Goal: Subscribe to service/newsletter

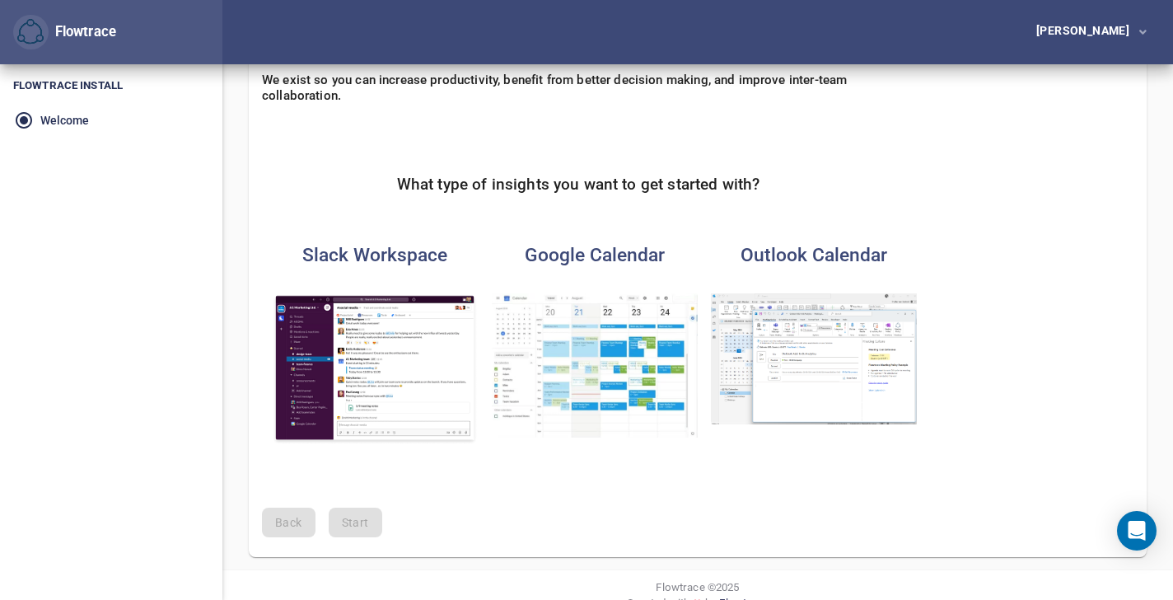
scroll to position [157, 0]
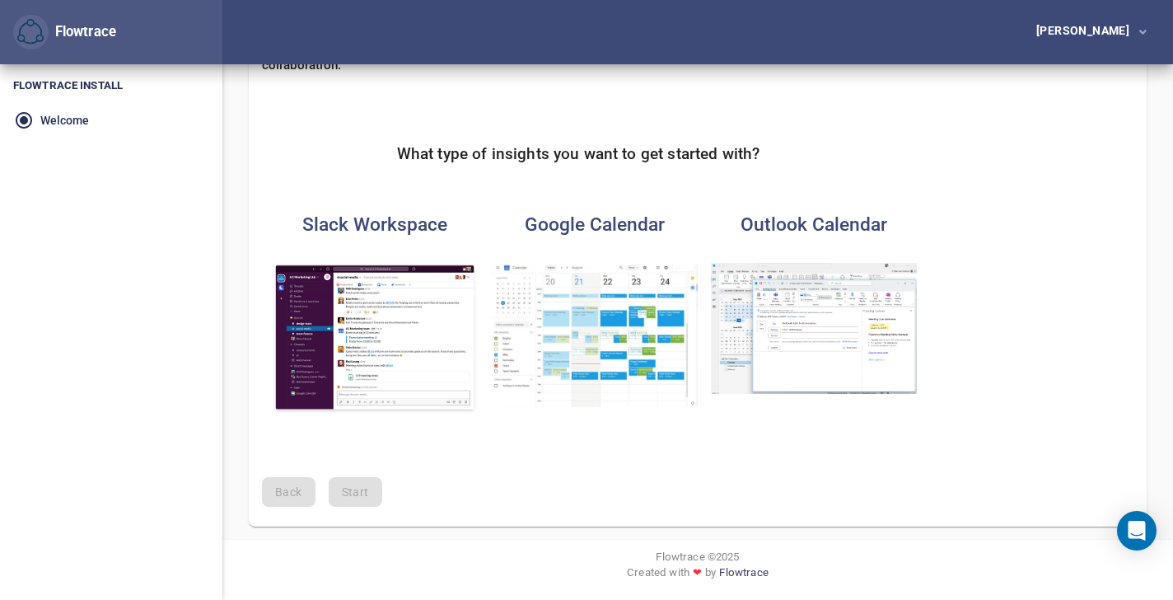
click at [614, 307] on img "button" at bounding box center [595, 335] width 206 height 144
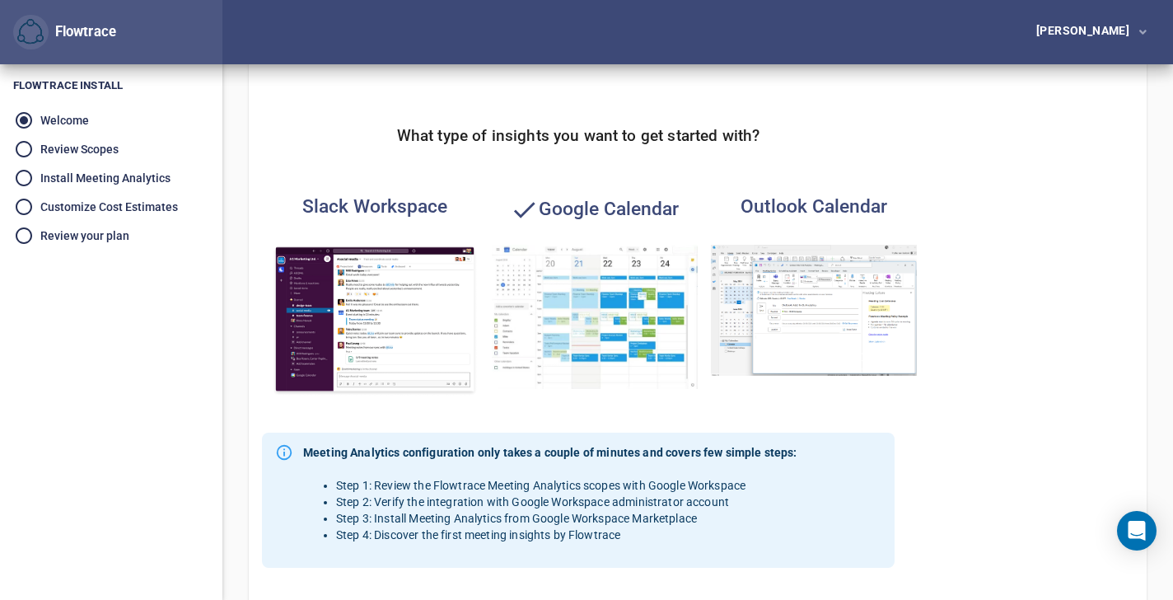
scroll to position [443, 0]
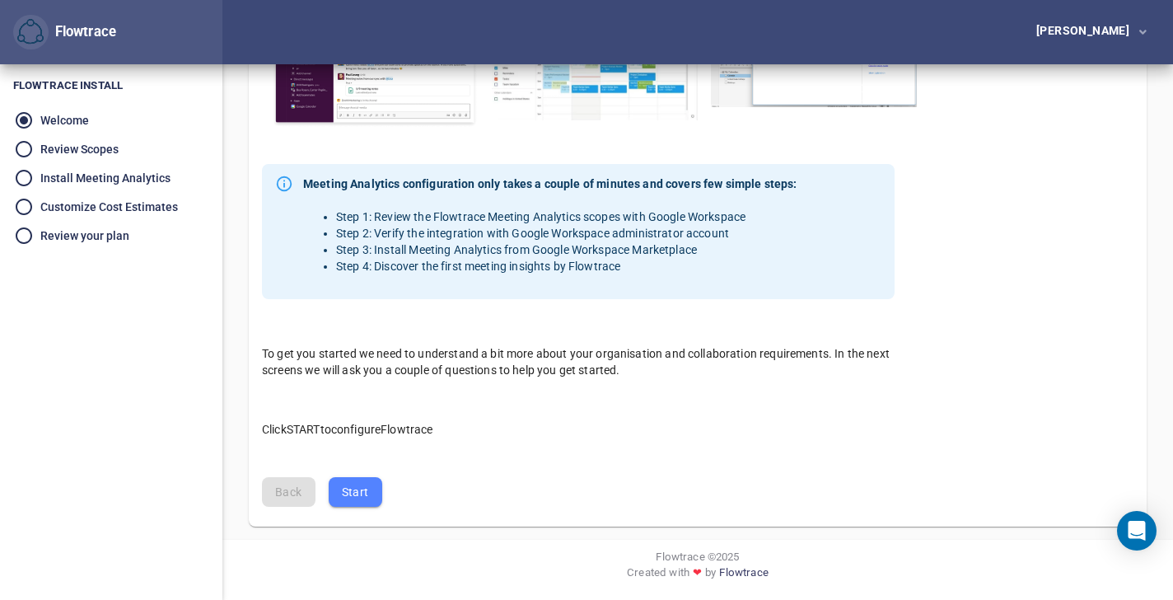
click at [353, 488] on span "Start" at bounding box center [355, 492] width 27 height 21
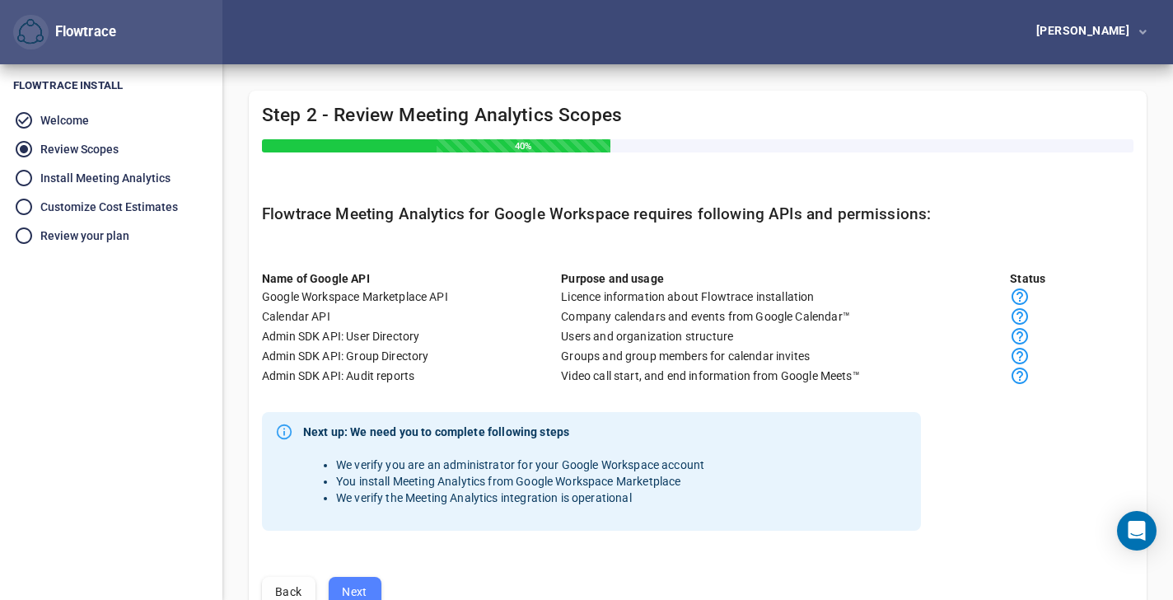
scroll to position [100, 0]
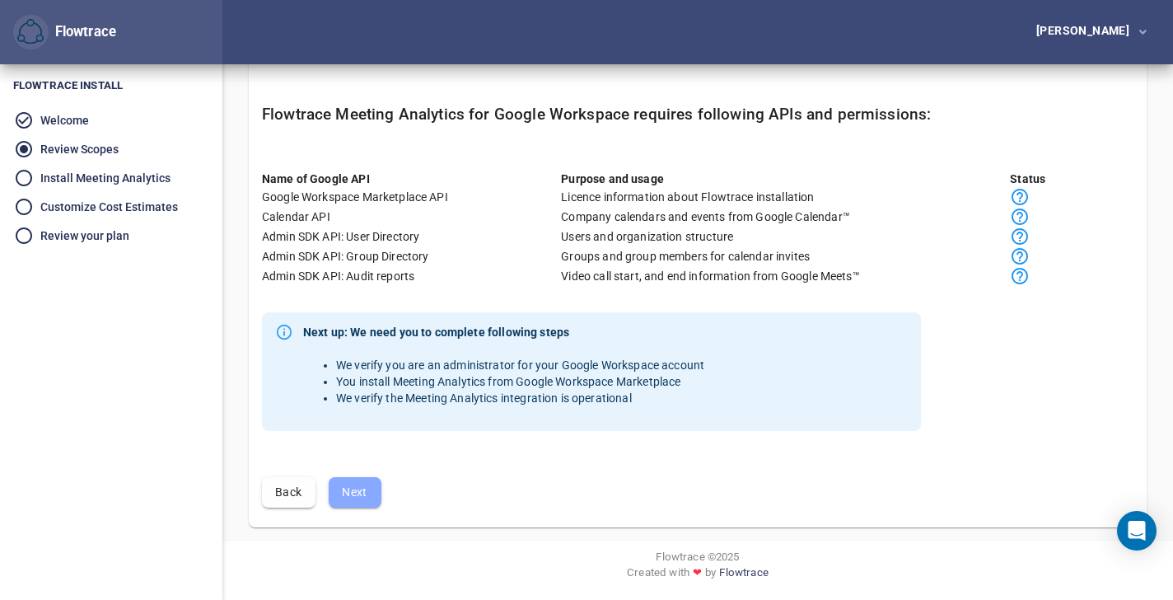
click at [355, 489] on span "Next" at bounding box center [355, 492] width 26 height 21
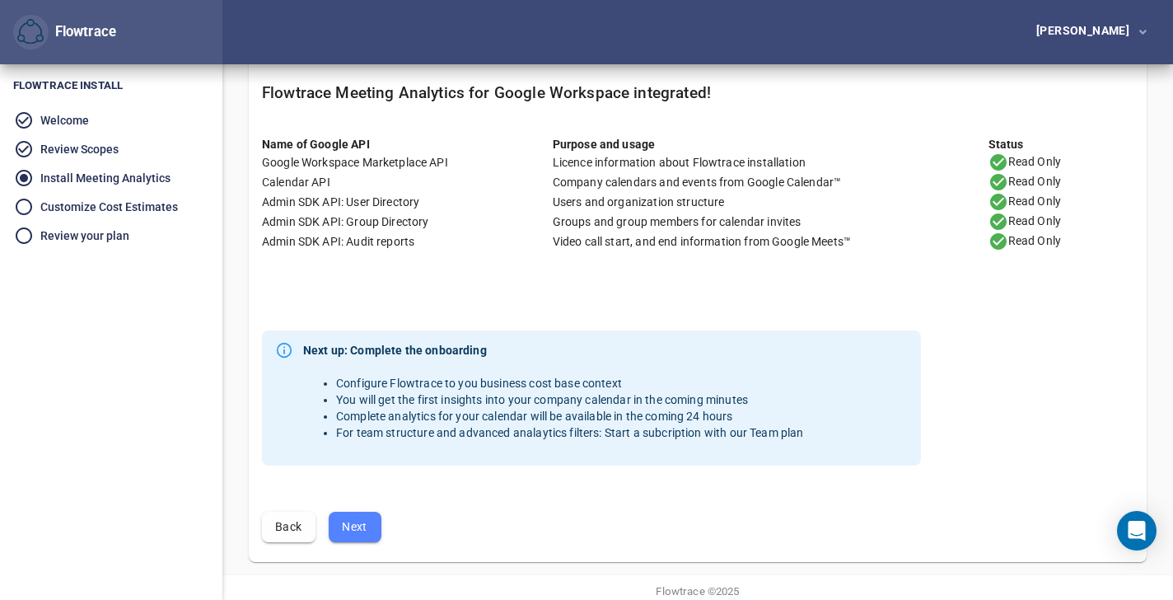
scroll to position [156, 0]
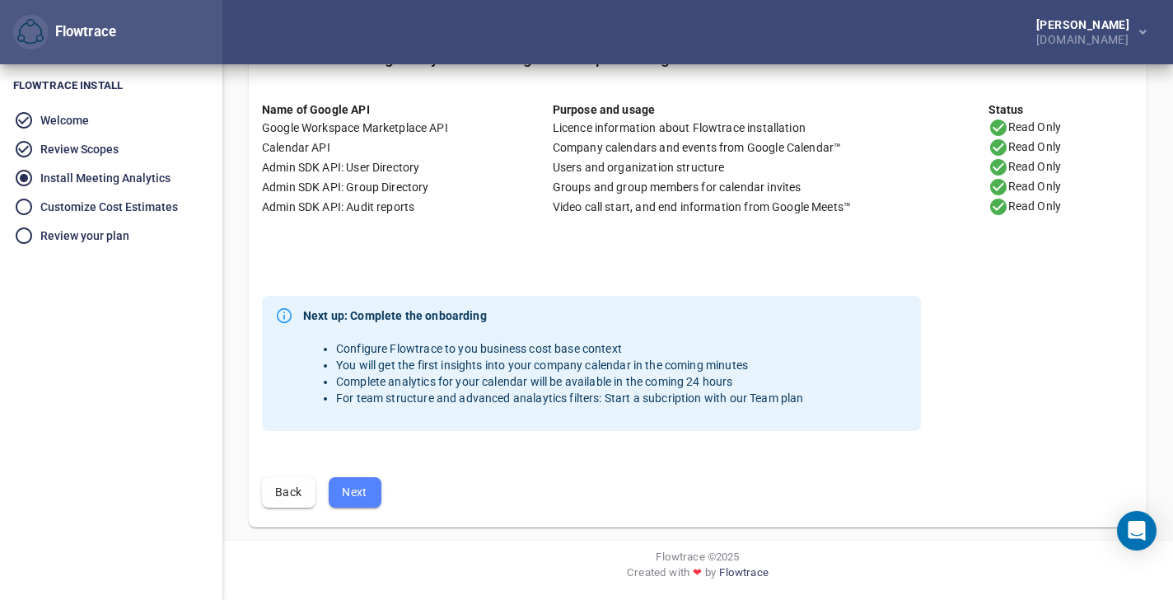
click at [353, 487] on span "Next" at bounding box center [355, 492] width 26 height 21
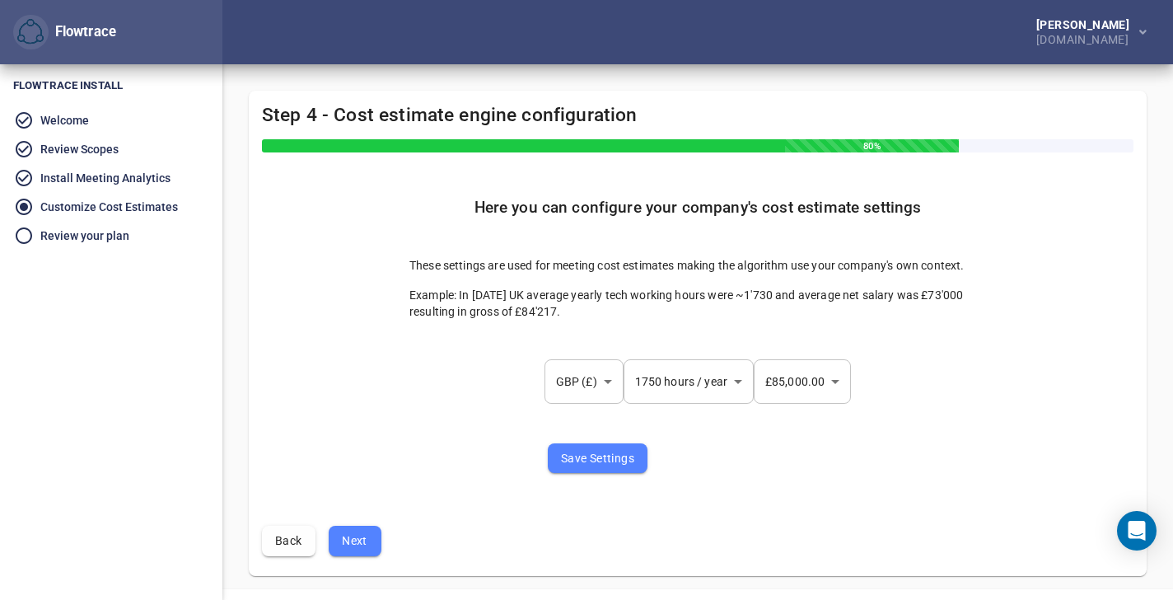
click at [607, 370] on body "Flowtrace [PERSON_NAME] [DOMAIN_NAME] Flowtrace Flowtrace Install Welcome Revie…" at bounding box center [586, 300] width 1173 height 600
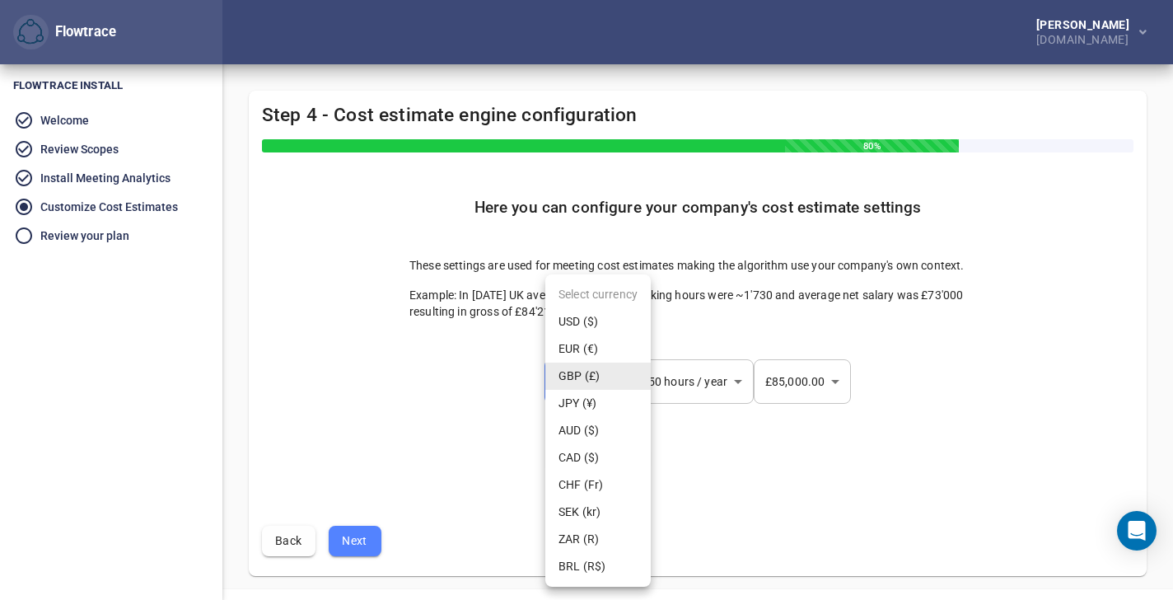
click at [593, 315] on li "USD ($)" at bounding box center [598, 321] width 105 height 27
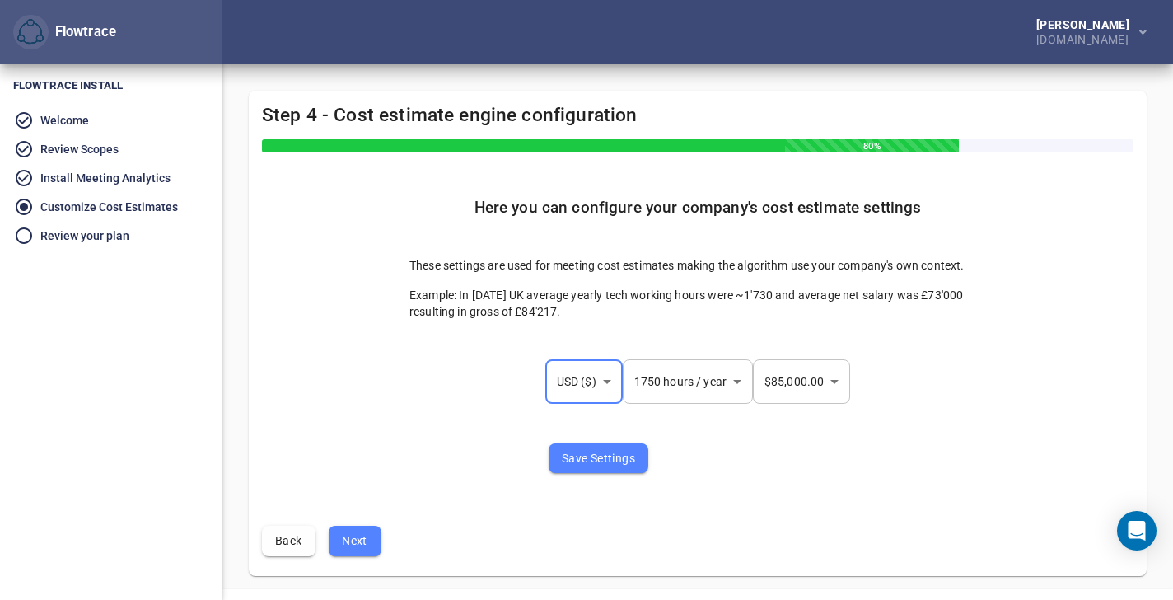
click at [738, 381] on body "Flowtrace [PERSON_NAME] [DOMAIN_NAME] Flowtrace Flowtrace Install Welcome Revie…" at bounding box center [586, 300] width 1173 height 600
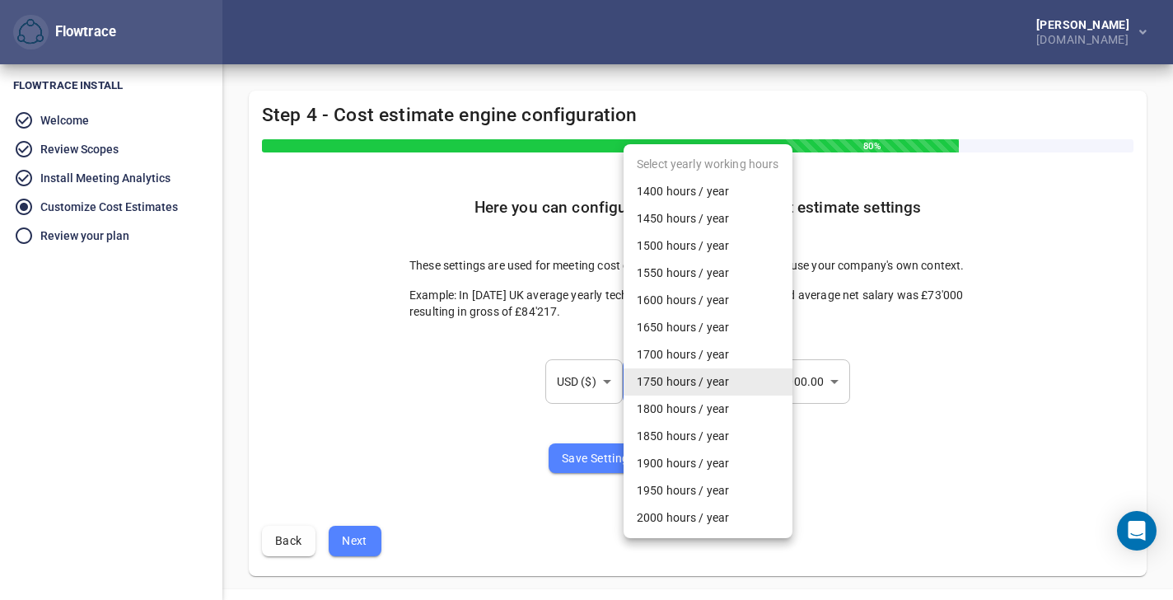
click at [738, 381] on li "1750 hours / year" at bounding box center [708, 381] width 169 height 27
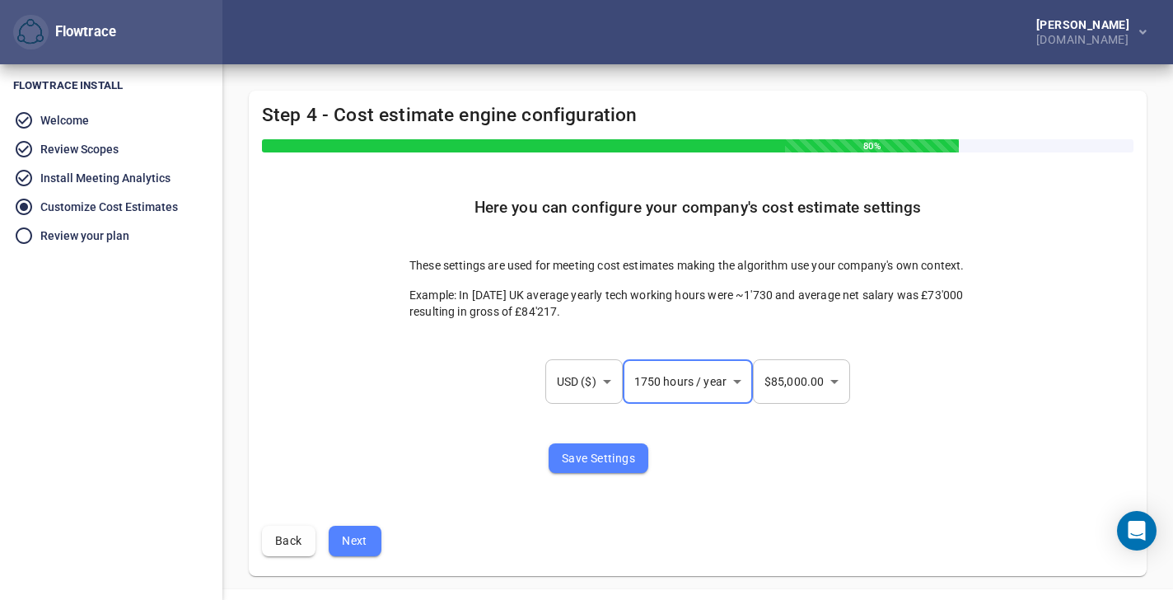
click at [609, 378] on body "Flowtrace [PERSON_NAME] [DOMAIN_NAME] Flowtrace Flowtrace Install Welcome Revie…" at bounding box center [586, 300] width 1173 height 600
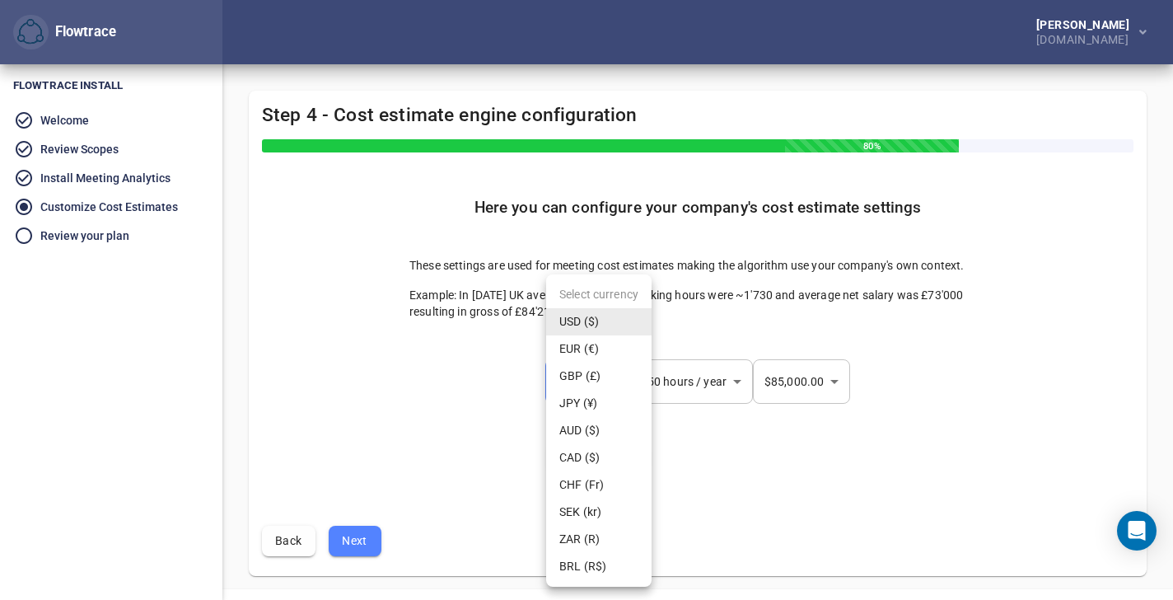
click at [609, 378] on li "GBP (£)" at bounding box center [598, 376] width 105 height 27
type input "***"
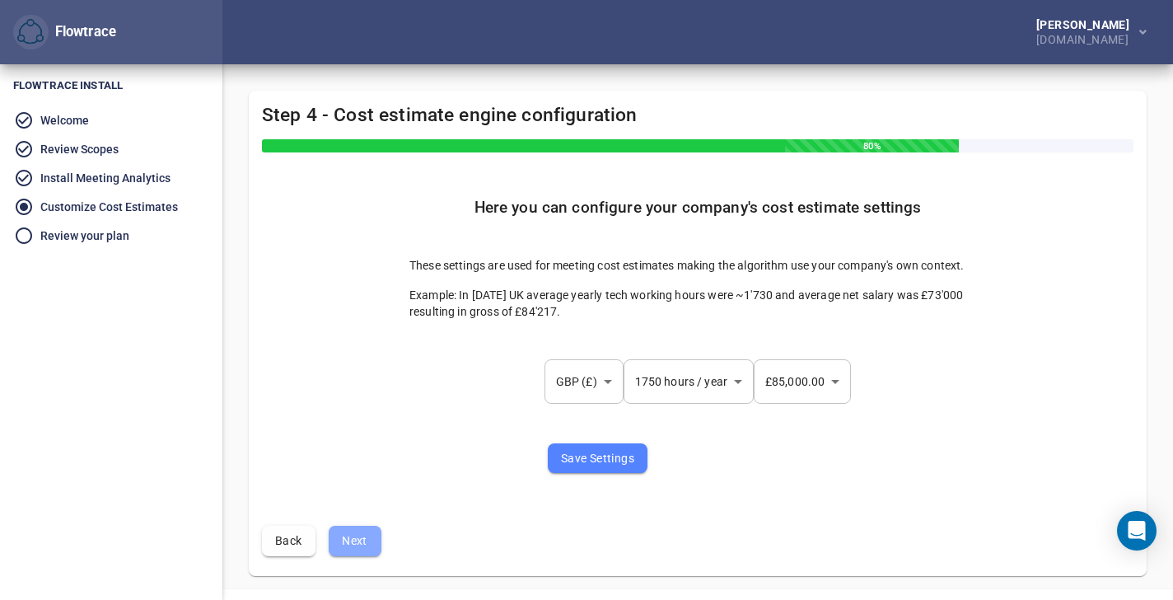
click at [362, 532] on span "Next" at bounding box center [355, 541] width 26 height 21
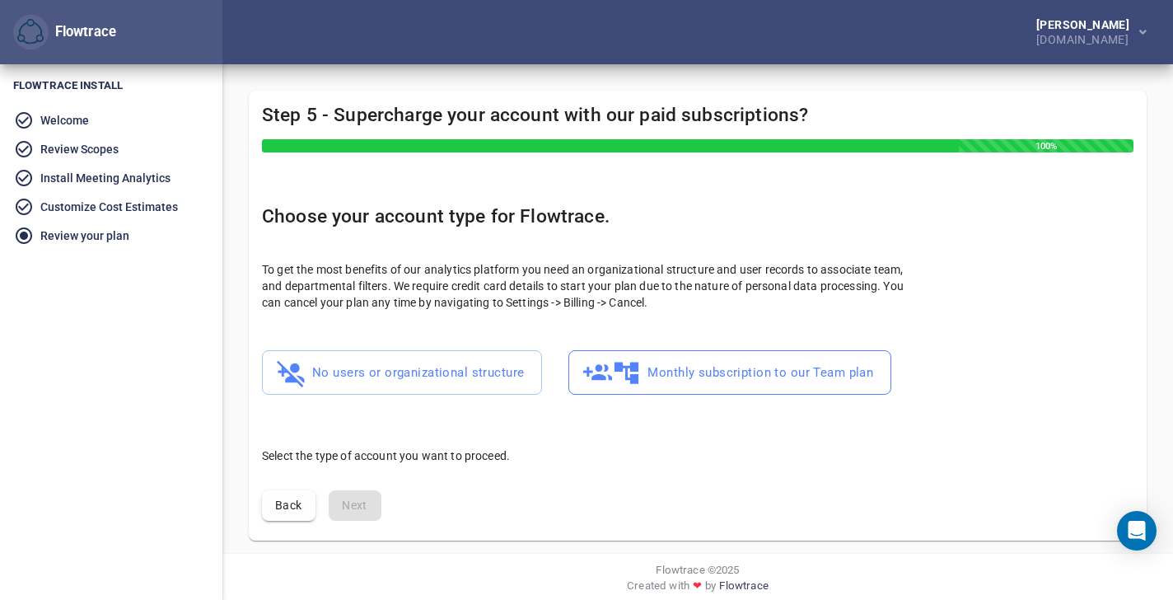
click at [714, 379] on span "Monthly subscription to our Team plan" at bounding box center [730, 373] width 287 height 32
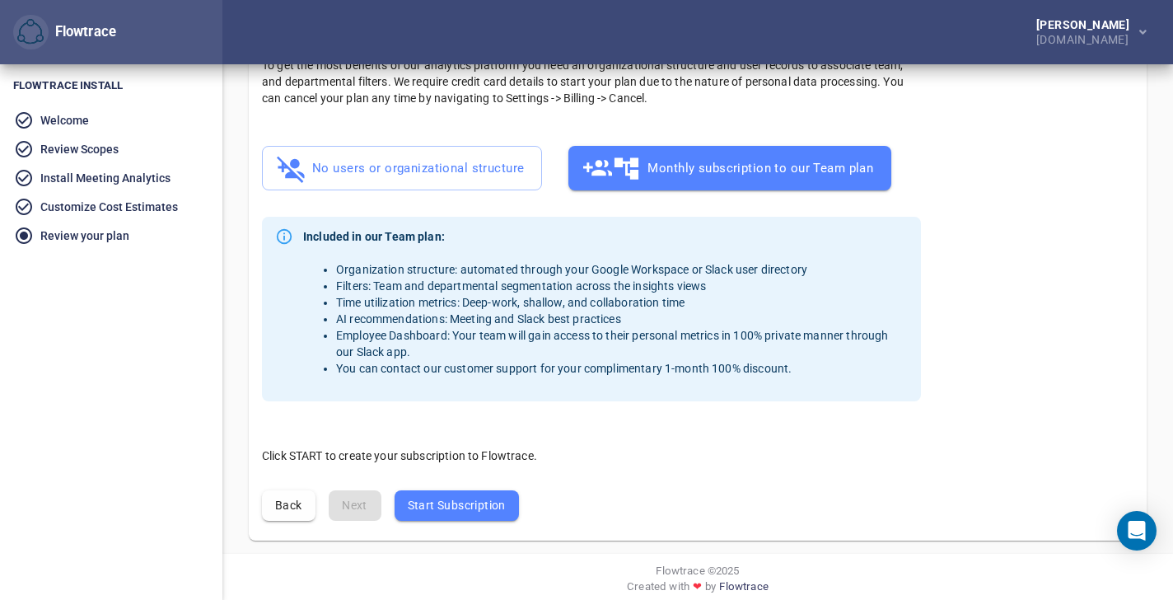
scroll to position [218, 0]
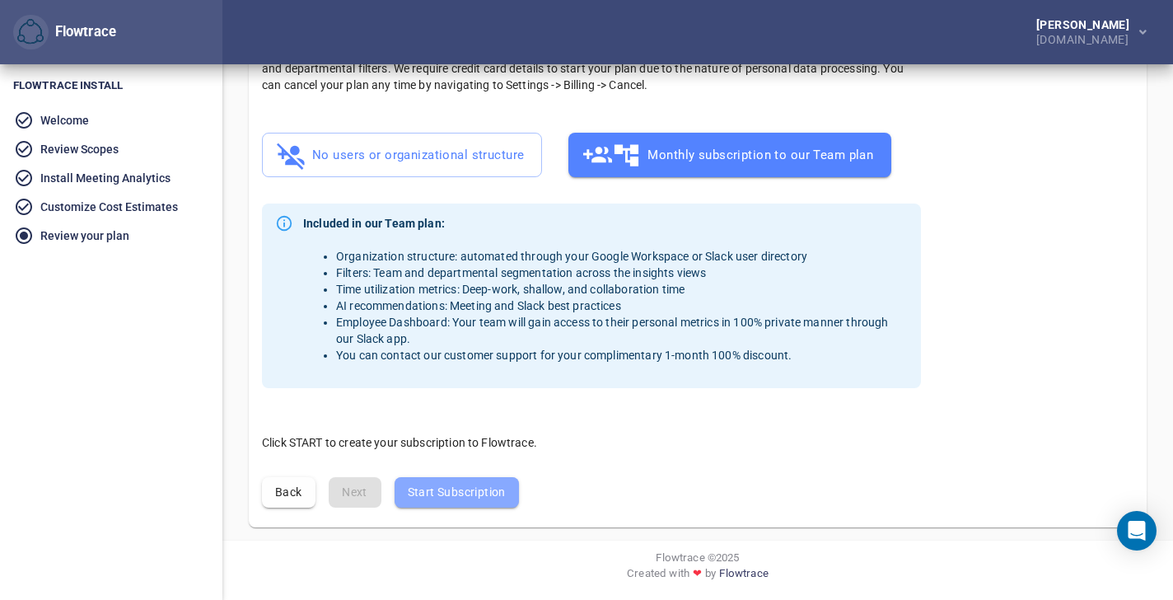
click at [473, 489] on span "Start Subscription" at bounding box center [457, 492] width 98 height 21
